Goal: Navigation & Orientation: Understand site structure

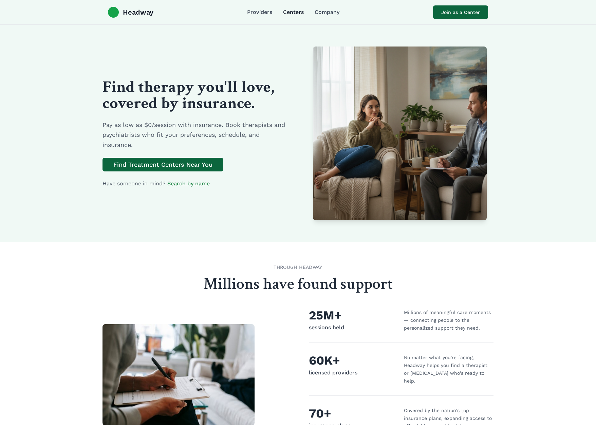
click at [292, 13] on link "Centers" at bounding box center [293, 12] width 21 height 8
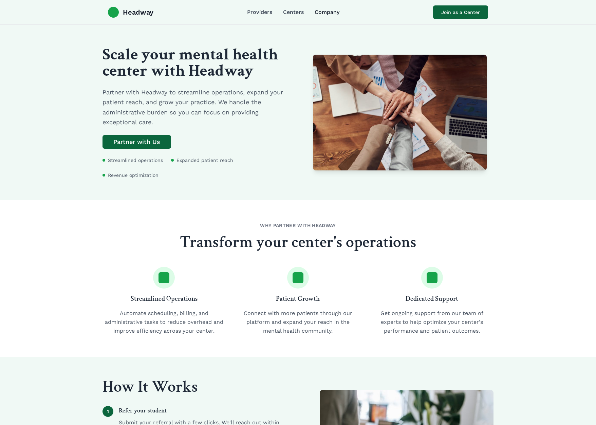
click at [327, 12] on link "Company" at bounding box center [327, 12] width 25 height 8
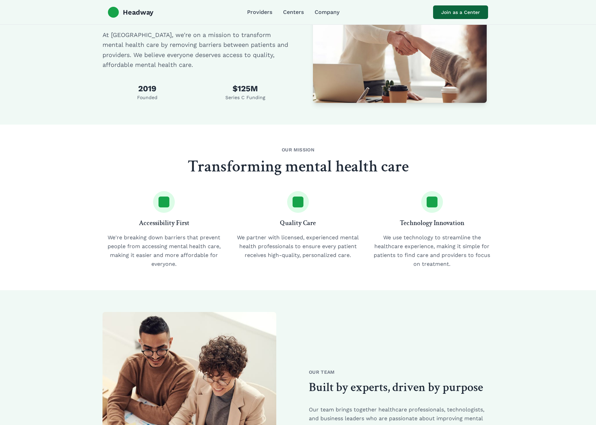
scroll to position [112, 0]
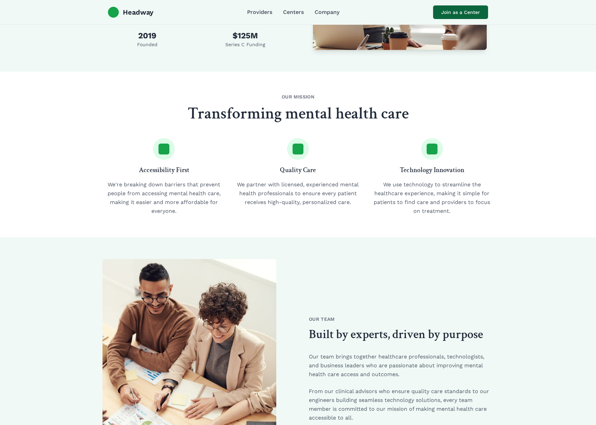
click at [160, 195] on p "We're breaking down barriers that prevent people from accessing mental health c…" at bounding box center [163, 197] width 123 height 35
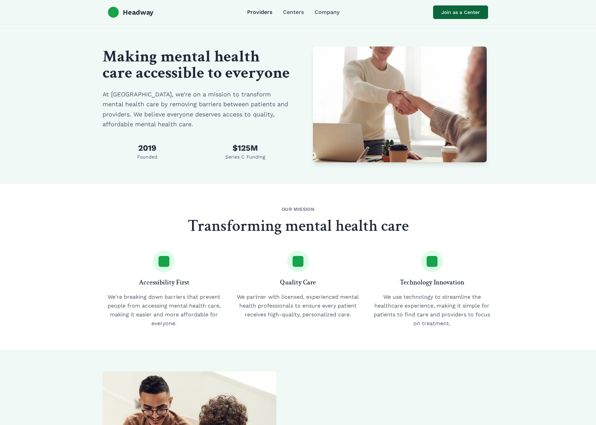
click at [261, 12] on link "Providers" at bounding box center [259, 12] width 25 height 8
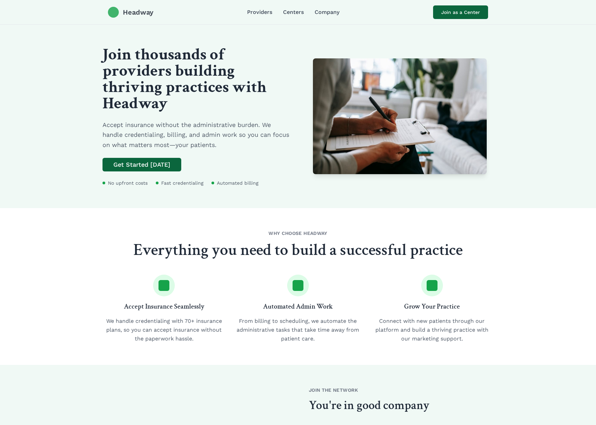
click at [137, 16] on span "Headway" at bounding box center [138, 12] width 31 height 10
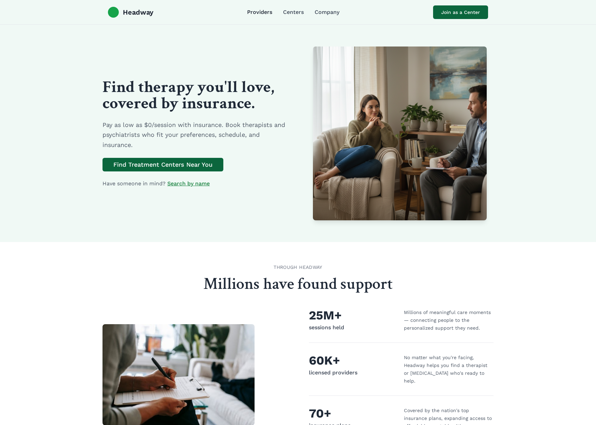
click at [260, 12] on link "Providers" at bounding box center [259, 12] width 25 height 8
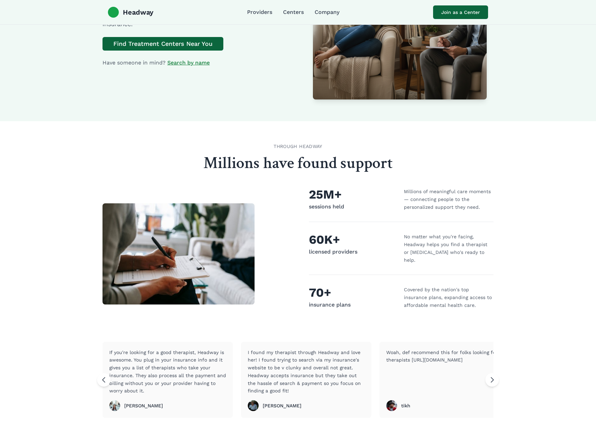
scroll to position [165, 0]
